Goal: Use online tool/utility: Utilize a website feature to perform a specific function

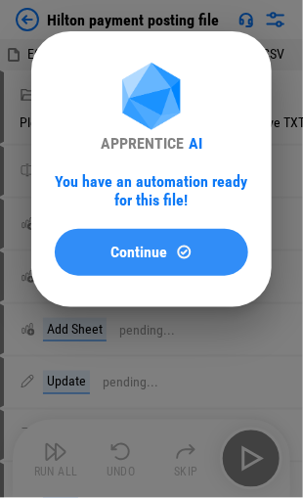
click at [135, 252] on span "Continue" at bounding box center [139, 252] width 57 height 16
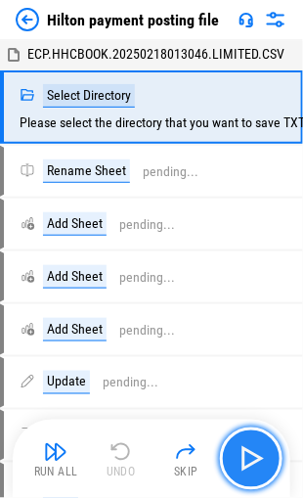
click at [247, 461] on img "button" at bounding box center [251, 458] width 31 height 31
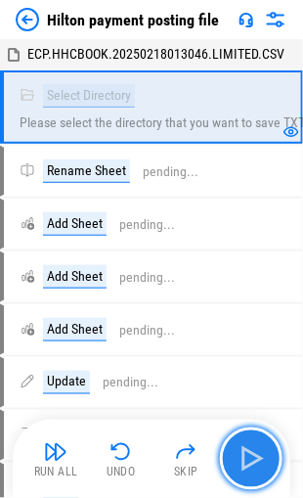
click at [258, 463] on img "button" at bounding box center [251, 458] width 31 height 31
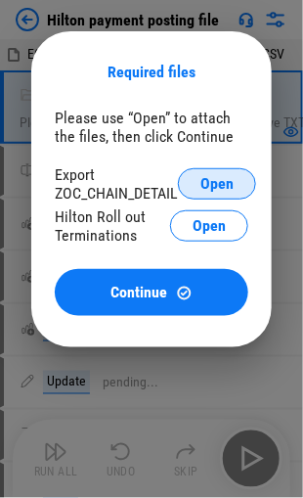
click at [215, 184] on span "Open" at bounding box center [216, 184] width 33 height 16
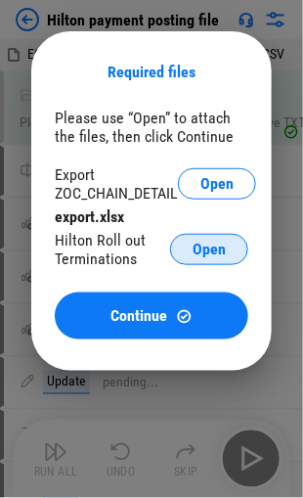
click at [205, 253] on span "Open" at bounding box center [209, 249] width 33 height 16
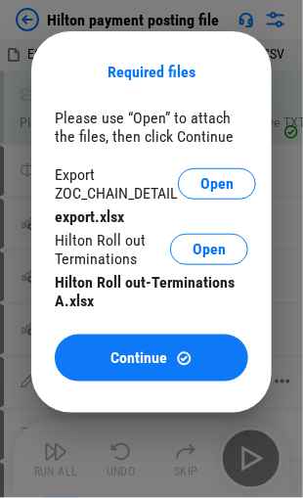
click at [129, 362] on span "Continue" at bounding box center [139, 358] width 57 height 16
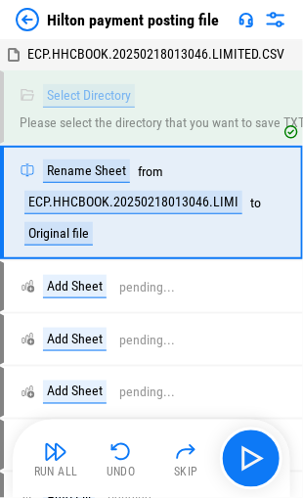
click at [51, 466] on div "Run All" at bounding box center [56, 472] width 44 height 12
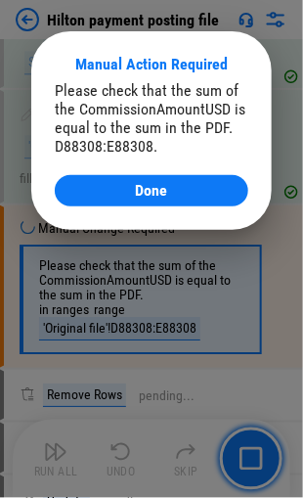
scroll to position [1969, 0]
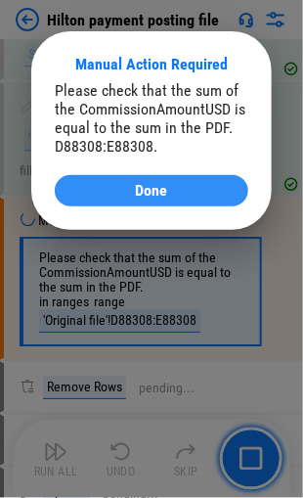
click at [159, 187] on span "Done" at bounding box center [152, 191] width 32 height 16
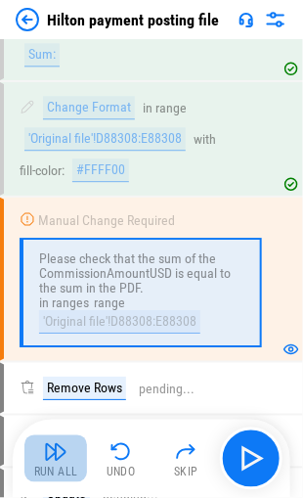
click at [48, 452] on img "button" at bounding box center [55, 451] width 23 height 23
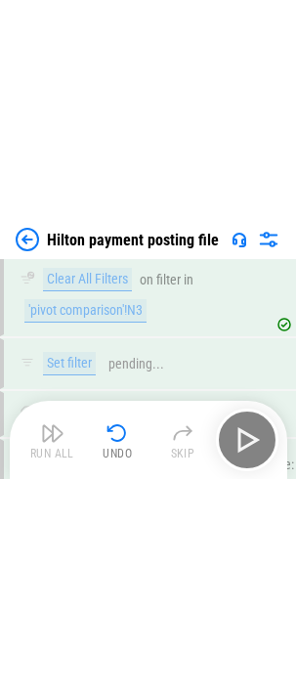
scroll to position [9508, 0]
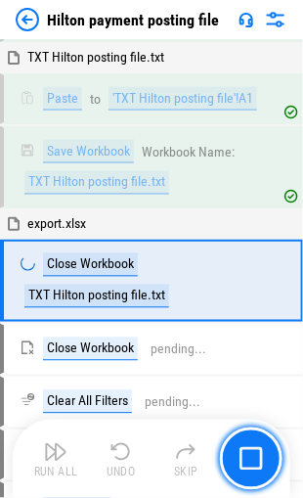
scroll to position [3257, 0]
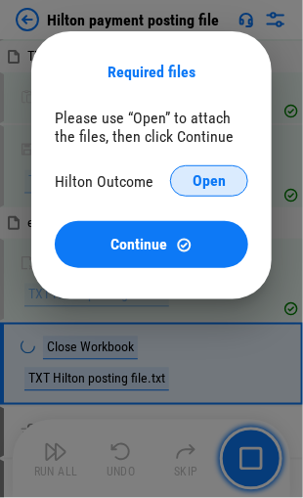
click at [213, 185] on span "Open" at bounding box center [209, 181] width 33 height 16
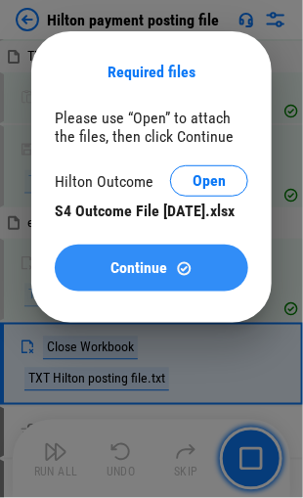
click at [145, 276] on span "Continue" at bounding box center [139, 268] width 57 height 16
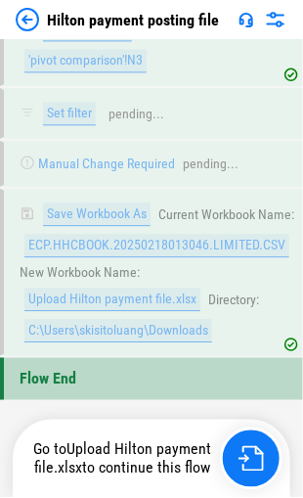
scroll to position [9464, 0]
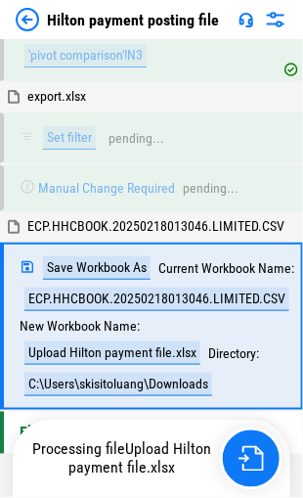
scroll to position [9464, 0]
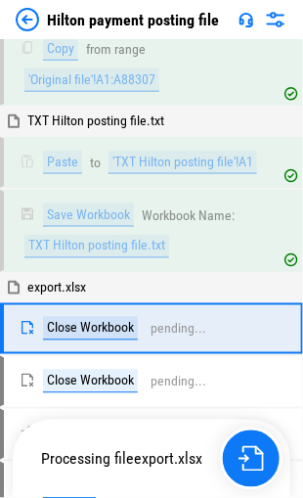
scroll to position [3257, 0]
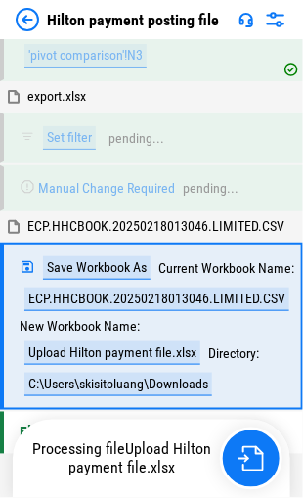
scroll to position [9464, 0]
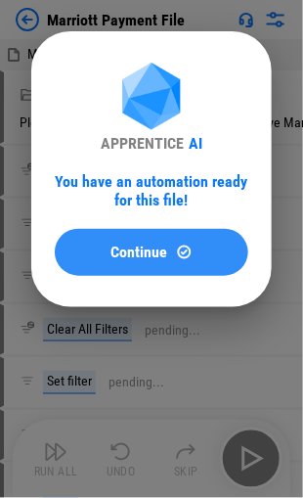
click at [127, 250] on span "Continue" at bounding box center [139, 252] width 57 height 16
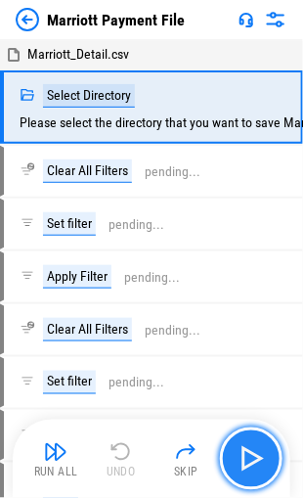
click at [250, 464] on img "button" at bounding box center [251, 458] width 31 height 31
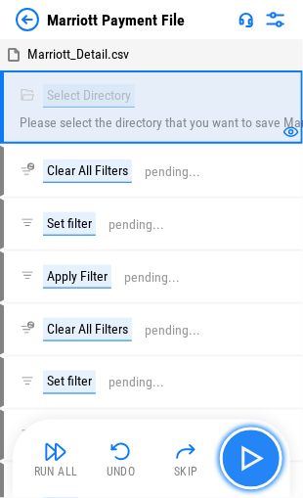
click at [254, 462] on img "button" at bounding box center [251, 458] width 31 height 31
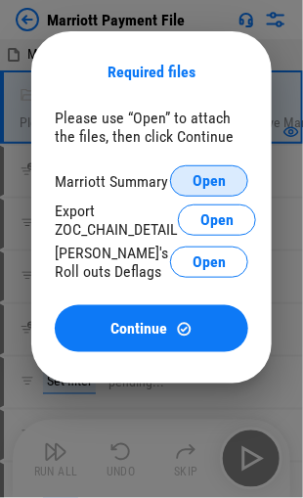
click at [196, 178] on span "Open" at bounding box center [209, 181] width 33 height 16
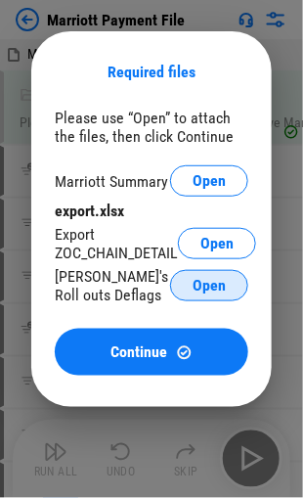
click at [204, 287] on span "Open" at bounding box center [209, 286] width 33 height 16
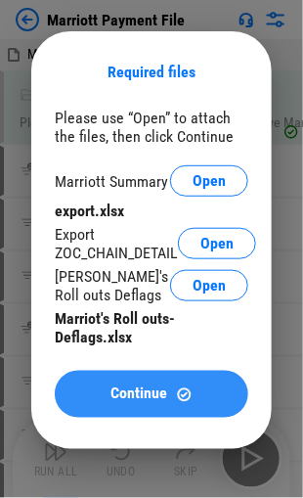
click at [129, 398] on span "Continue" at bounding box center [139, 394] width 57 height 16
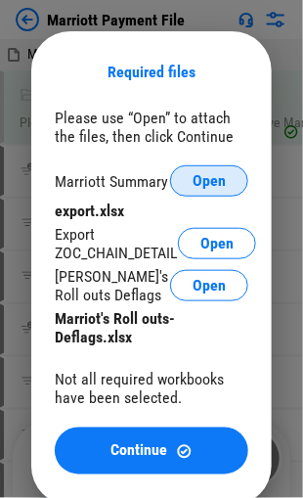
click at [207, 182] on span "Open" at bounding box center [209, 181] width 33 height 16
